Goal: Task Accomplishment & Management: Use online tool/utility

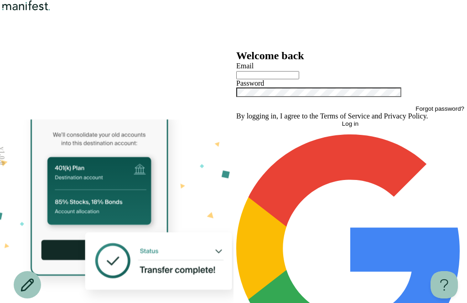
click at [288, 79] on input "text" at bounding box center [267, 75] width 63 height 8
type input "**********"
click at [350, 127] on button "Log in" at bounding box center [350, 123] width 228 height 7
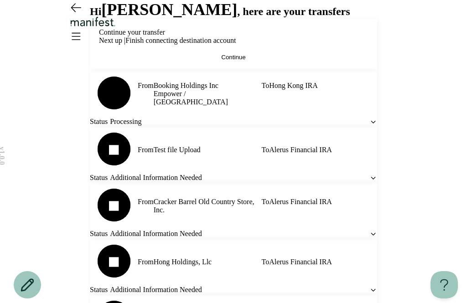
click at [293, 61] on button "Continue" at bounding box center [233, 57] width 269 height 7
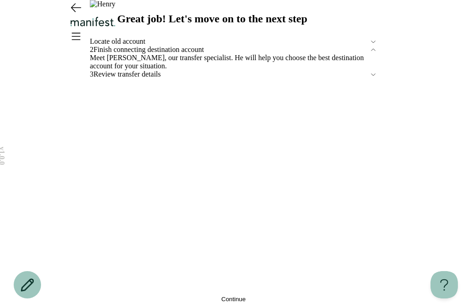
click at [152, 46] on span "Locate old account" at bounding box center [230, 41] width 280 height 8
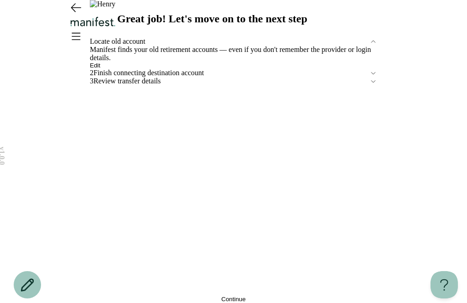
click at [100, 69] on button "Edit" at bounding box center [95, 65] width 10 height 7
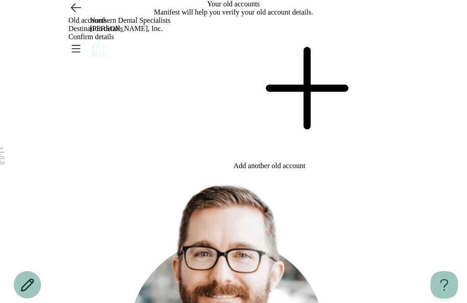
scroll to position [4, 0]
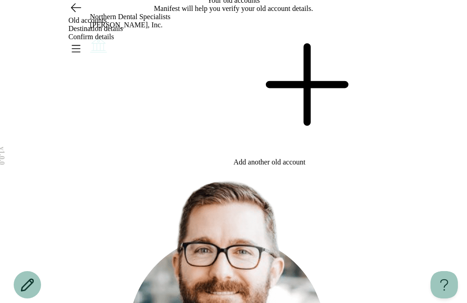
click at [63, 22] on div "Old accounts Destination details Confirm details" at bounding box center [233, 29] width 467 height 58
click at [73, 12] on icon "Go back" at bounding box center [76, 8] width 10 height 8
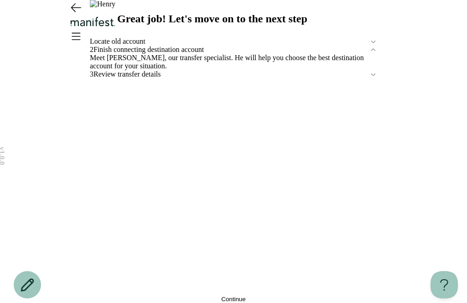
click at [117, 78] on div "3 Review transfer details" at bounding box center [234, 74] width 288 height 8
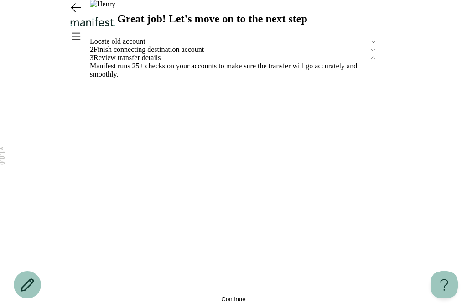
click at [370, 54] on icon at bounding box center [374, 50] width 8 height 8
